Goal: Transaction & Acquisition: Purchase product/service

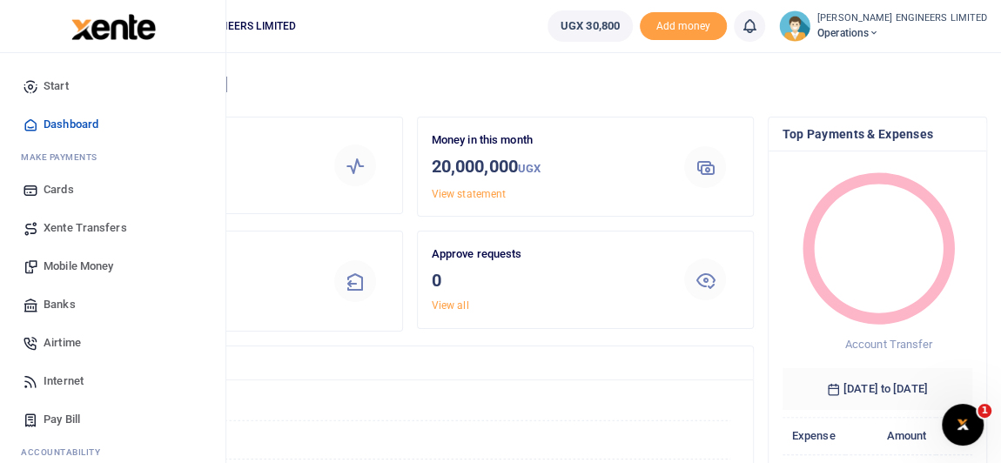
click at [71, 266] on span "Mobile Money" at bounding box center [79, 266] width 70 height 17
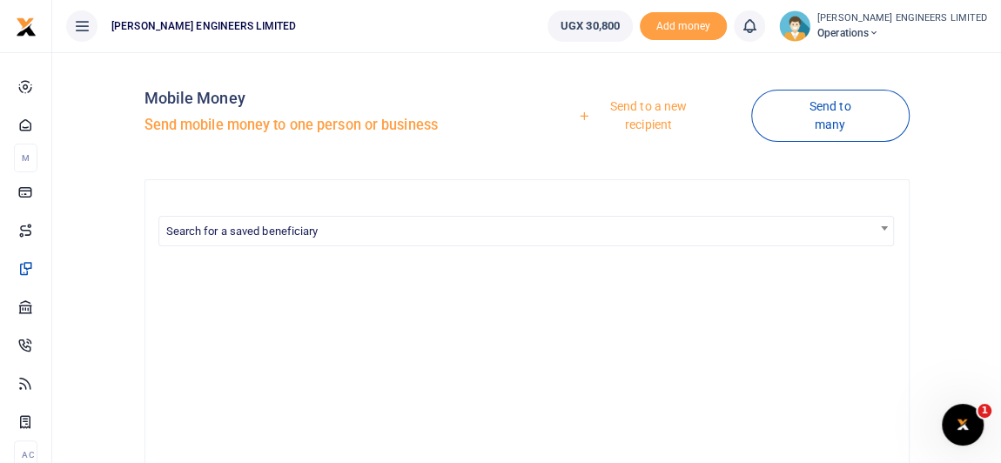
click at [641, 104] on link "Send to a new recipient" at bounding box center [643, 116] width 218 height 50
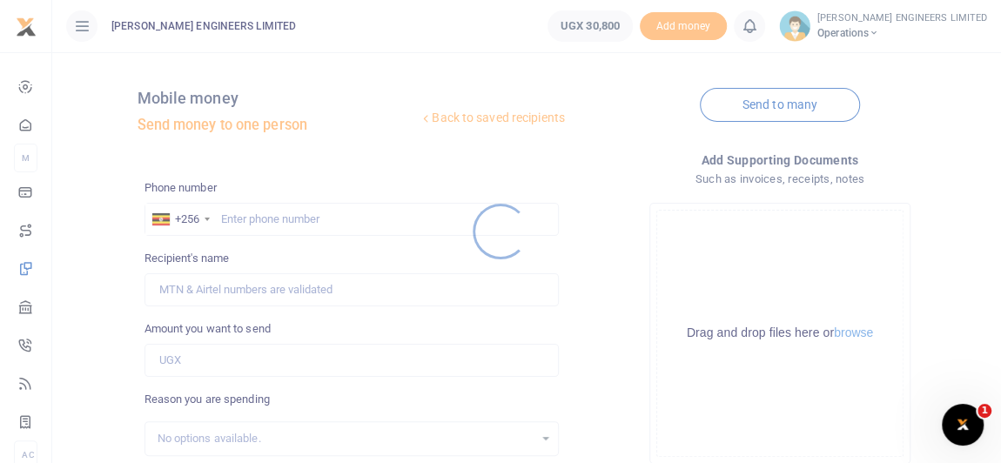
click at [245, 220] on div at bounding box center [500, 231] width 1001 height 463
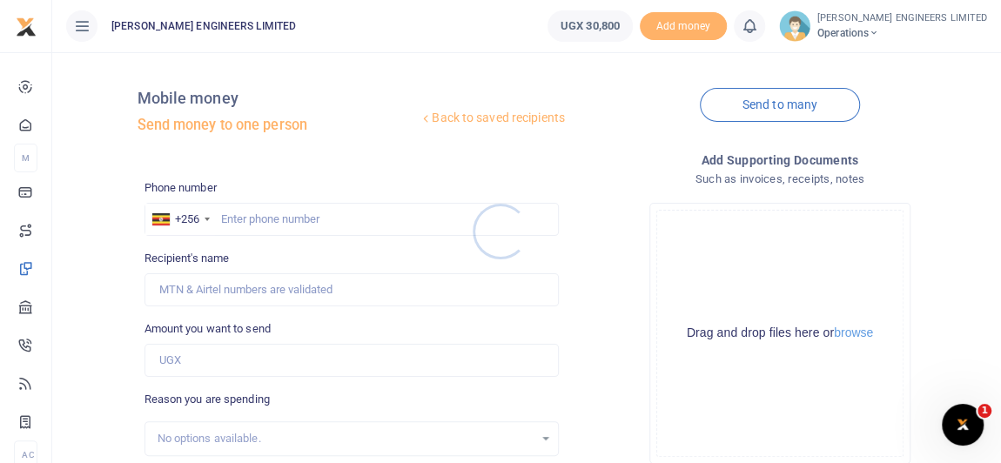
click at [259, 217] on div at bounding box center [500, 231] width 1001 height 463
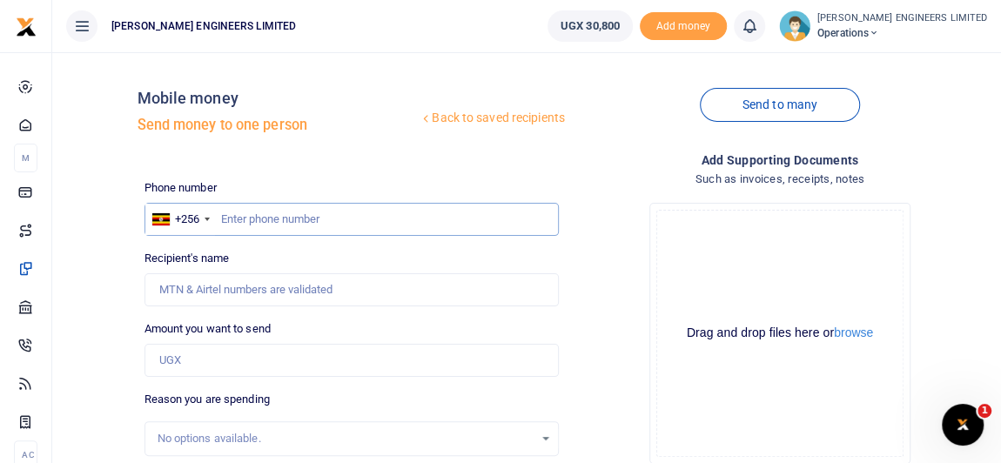
click at [254, 216] on input "text" at bounding box center [351, 219] width 414 height 33
type input "789741500"
type input "[PERSON_NAME]"
type input "789741500"
click at [191, 359] on input "Amount you want to send" at bounding box center [351, 360] width 414 height 33
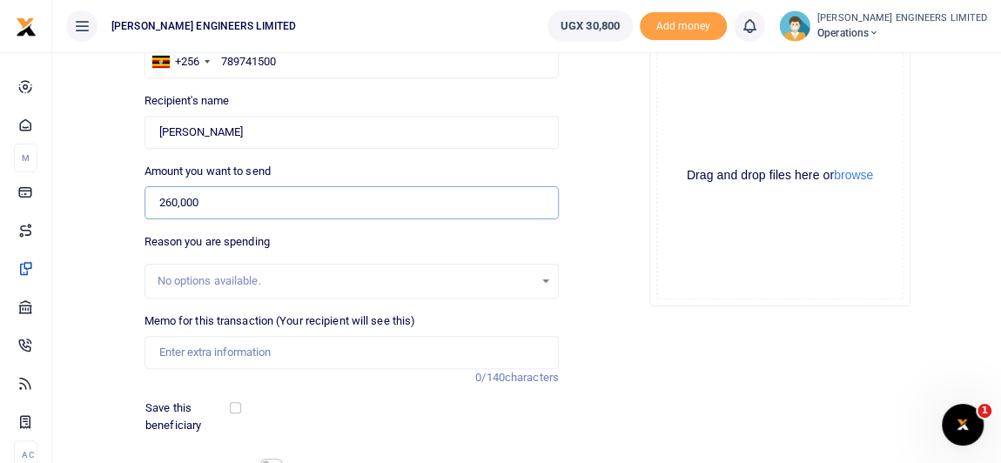
scroll to position [237, 0]
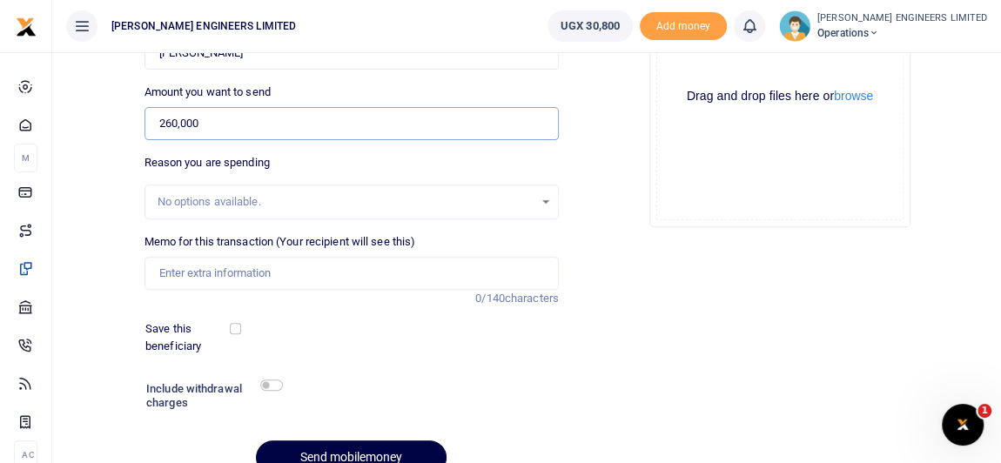
type input "260,000"
click at [271, 383] on input "checkbox" at bounding box center [271, 384] width 23 height 11
checkbox input "true"
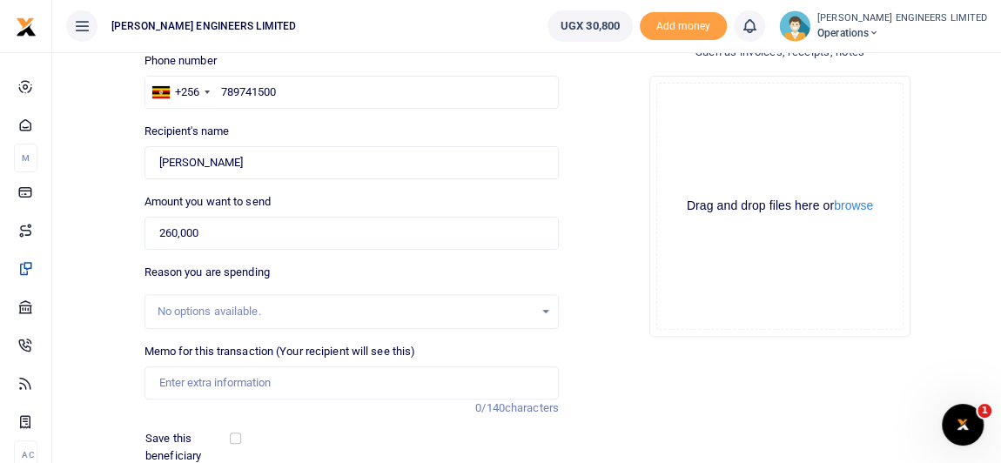
scroll to position [78, 0]
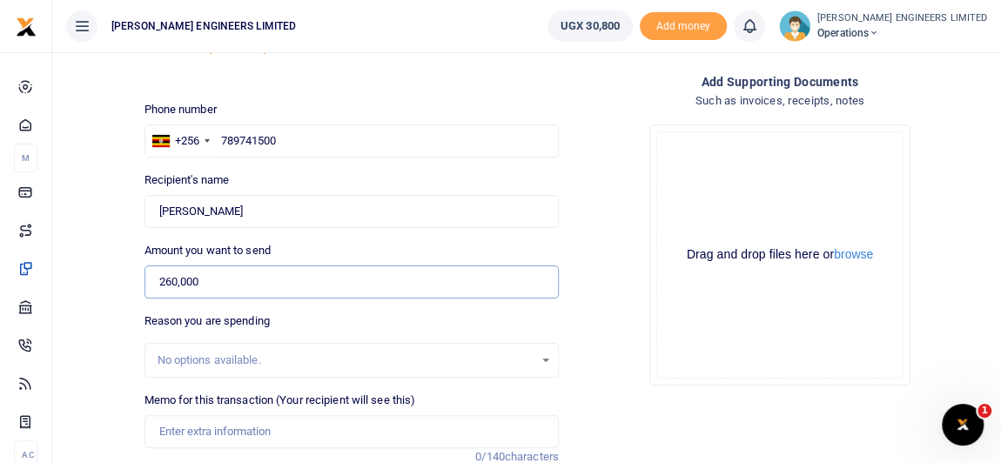
click at [205, 280] on input "260,000" at bounding box center [351, 281] width 414 height 33
type input "2"
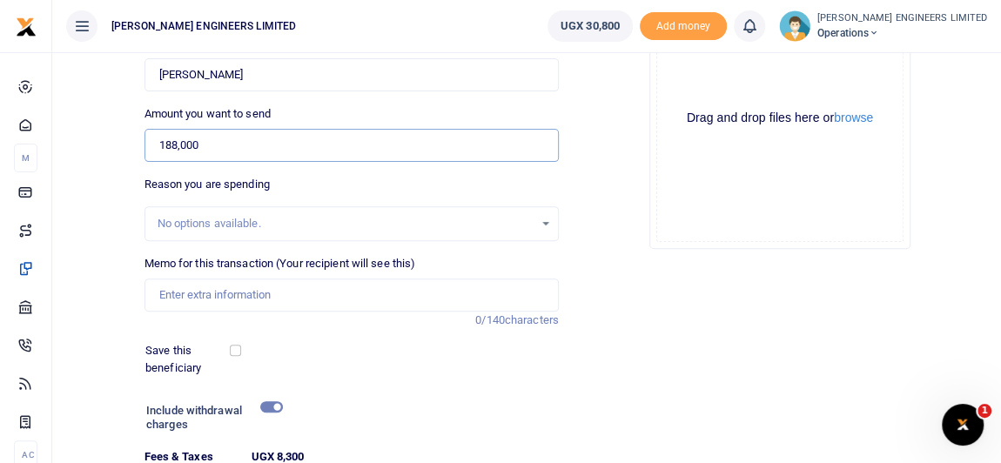
scroll to position [237, 0]
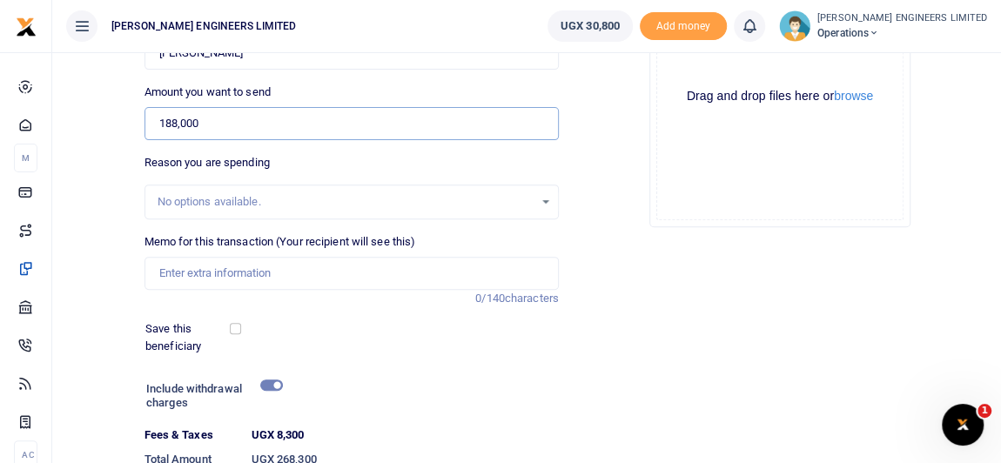
type input "188,000"
click at [267, 383] on input "checkbox" at bounding box center [271, 384] width 23 height 11
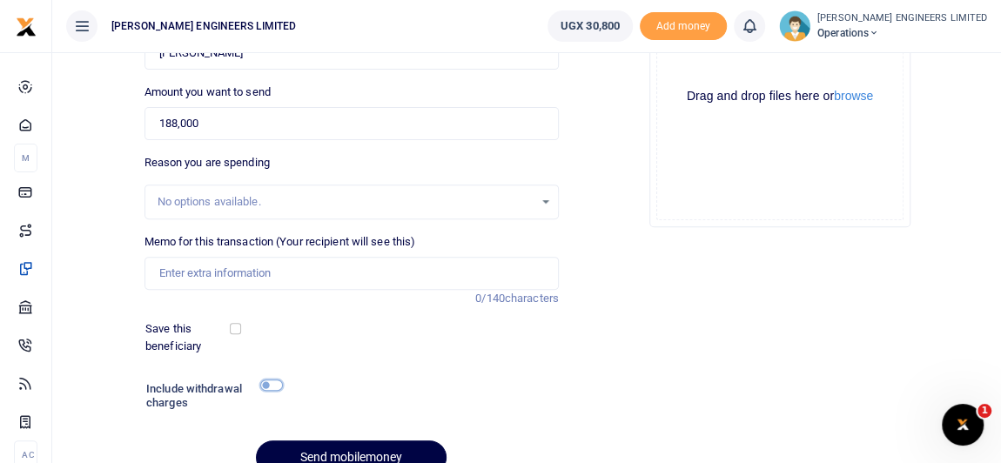
click at [267, 383] on input "checkbox" at bounding box center [271, 384] width 23 height 11
checkbox input "true"
